Goal: Navigation & Orientation: Find specific page/section

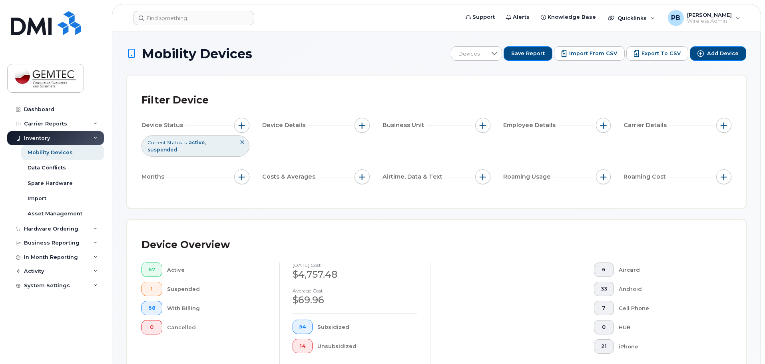
scroll to position [280, 0]
click at [41, 111] on div "Dashboard" at bounding box center [39, 109] width 30 height 6
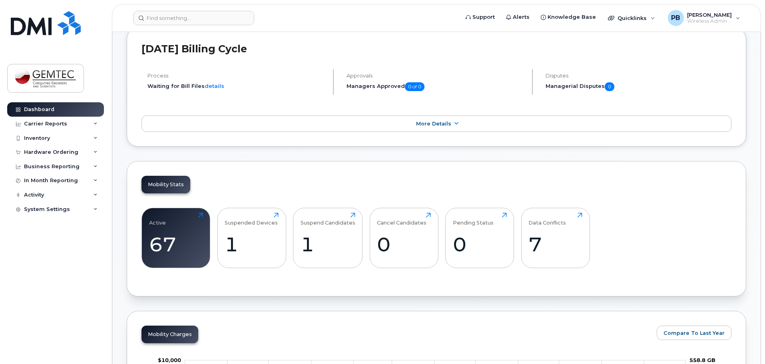
scroll to position [120, 0]
